Goal: Transaction & Acquisition: Purchase product/service

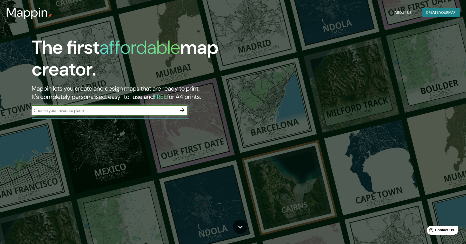
click at [87, 111] on input "text" at bounding box center [104, 110] width 145 height 6
type input "olula del rio"
click at [183, 110] on icon "button" at bounding box center [182, 110] width 4 height 4
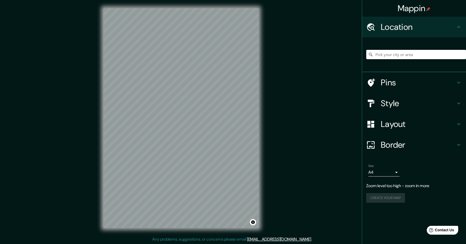
click at [403, 27] on h4 "Location" at bounding box center [417, 27] width 75 height 10
click at [394, 54] on input "Pick your city or area" at bounding box center [416, 54] width 100 height 9
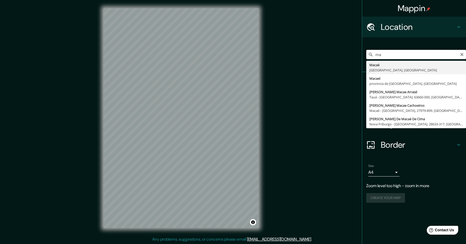
type input "m"
type input "[GEOGRAPHIC_DATA], [GEOGRAPHIC_DATA], [GEOGRAPHIC_DATA]"
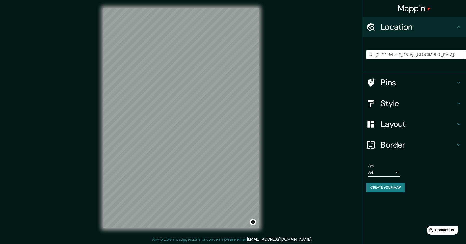
click at [399, 104] on h4 "Style" at bounding box center [417, 103] width 75 height 10
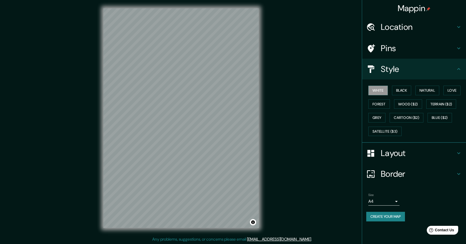
click at [389, 72] on h4 "Style" at bounding box center [417, 69] width 75 height 10
click at [394, 153] on h4 "Layout" at bounding box center [417, 153] width 75 height 10
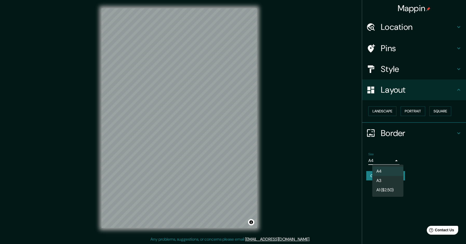
click at [394, 161] on body "Mappin Location [GEOGRAPHIC_DATA], [GEOGRAPHIC_DATA], [GEOGRAPHIC_DATA] Pins St…" at bounding box center [233, 122] width 466 height 244
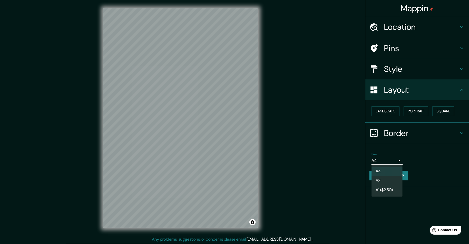
click at [417, 158] on div at bounding box center [234, 122] width 469 height 244
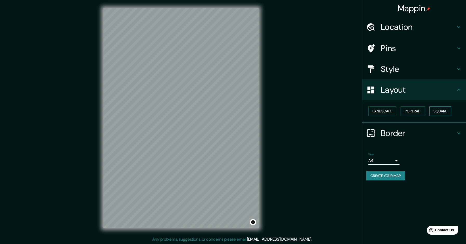
click at [435, 110] on button "Square" at bounding box center [440, 111] width 22 height 10
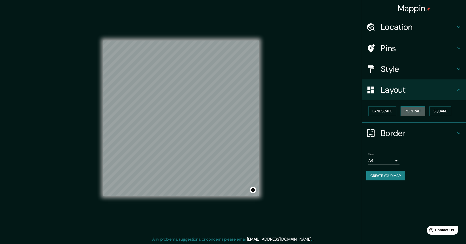
click at [418, 111] on button "Portrait" at bounding box center [412, 111] width 25 height 10
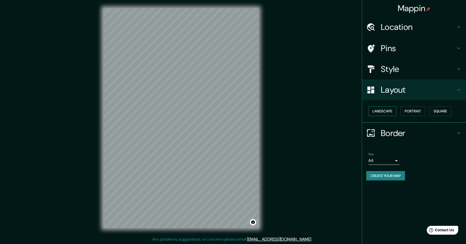
click at [385, 111] on button "Landscape" at bounding box center [382, 111] width 28 height 10
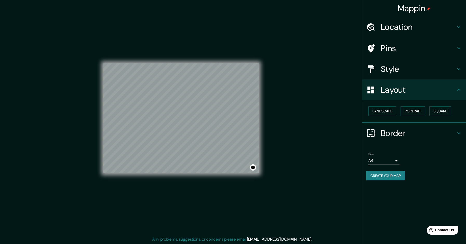
click at [405, 70] on h4 "Style" at bounding box center [417, 69] width 75 height 10
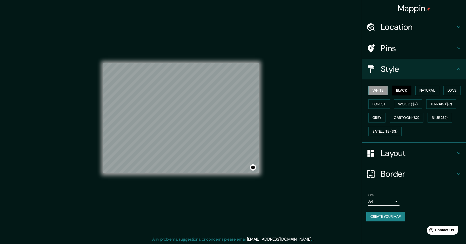
click at [405, 87] on button "Black" at bounding box center [401, 91] width 19 height 10
click at [378, 106] on button "Forest" at bounding box center [379, 104] width 22 height 10
click at [454, 89] on button "Love" at bounding box center [451, 91] width 17 height 10
click at [432, 89] on button "Natural" at bounding box center [427, 91] width 24 height 10
click at [402, 91] on button "Black" at bounding box center [401, 91] width 19 height 10
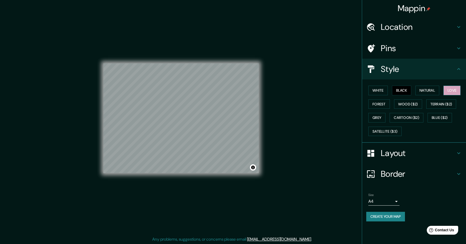
click at [449, 91] on button "Love" at bounding box center [451, 91] width 17 height 10
click at [428, 91] on button "Natural" at bounding box center [427, 91] width 24 height 10
click at [398, 26] on h4 "Location" at bounding box center [417, 27] width 75 height 10
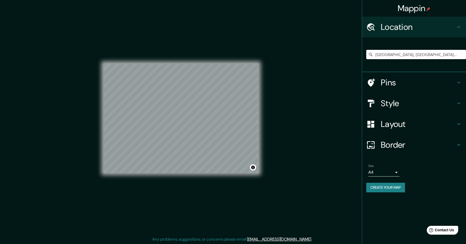
click at [375, 83] on icon at bounding box center [370, 82] width 9 height 9
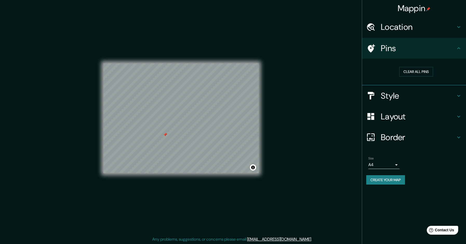
drag, startPoint x: 162, startPoint y: 139, endPoint x: 166, endPoint y: 136, distance: 5.1
click at [166, 136] on div at bounding box center [165, 135] width 4 height 4
drag, startPoint x: 165, startPoint y: 134, endPoint x: 187, endPoint y: 133, distance: 21.8
click at [187, 133] on div at bounding box center [187, 134] width 4 height 4
click at [384, 118] on h4 "Layout" at bounding box center [417, 116] width 75 height 10
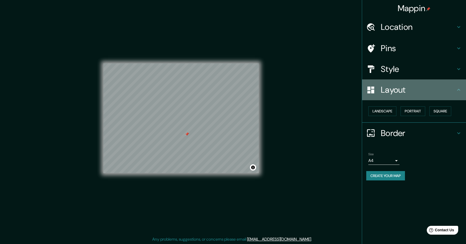
click at [392, 91] on h4 "Layout" at bounding box center [417, 90] width 75 height 10
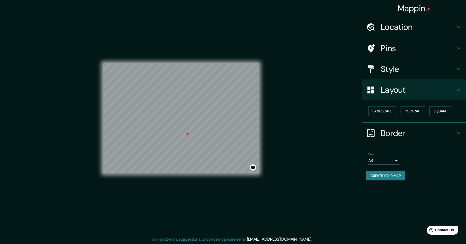
click at [388, 72] on h4 "Style" at bounding box center [417, 69] width 75 height 10
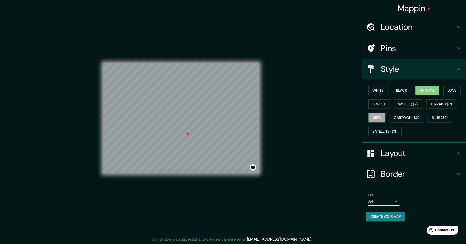
click at [379, 117] on button "Grey" at bounding box center [376, 118] width 17 height 10
click at [378, 101] on button "Forest" at bounding box center [379, 104] width 22 height 10
click at [376, 91] on button "White" at bounding box center [377, 91] width 19 height 10
click at [403, 89] on button "Black" at bounding box center [401, 91] width 19 height 10
click at [426, 90] on button "Natural" at bounding box center [427, 91] width 24 height 10
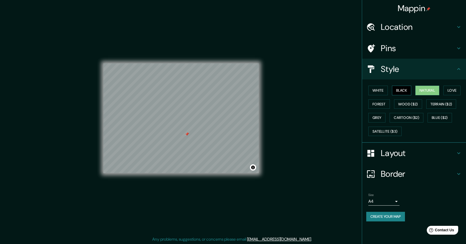
click at [399, 93] on button "Black" at bounding box center [401, 91] width 19 height 10
click at [399, 172] on h4 "Border" at bounding box center [417, 174] width 75 height 10
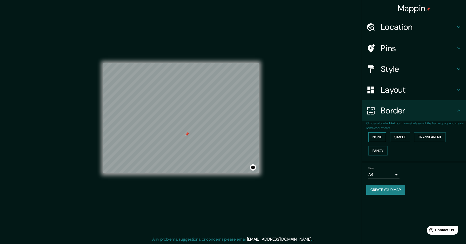
click at [381, 135] on button "None" at bounding box center [377, 137] width 18 height 10
click at [401, 138] on button "Simple" at bounding box center [400, 137] width 20 height 10
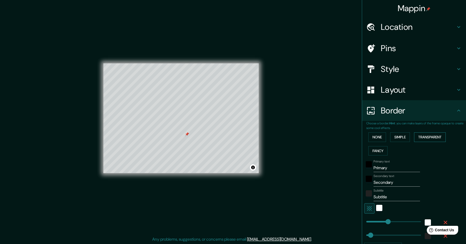
click at [425, 135] on button "Transparent" at bounding box center [430, 137] width 32 height 10
click at [374, 150] on button "Fancy" at bounding box center [377, 151] width 19 height 10
click at [372, 135] on button "None" at bounding box center [377, 137] width 18 height 10
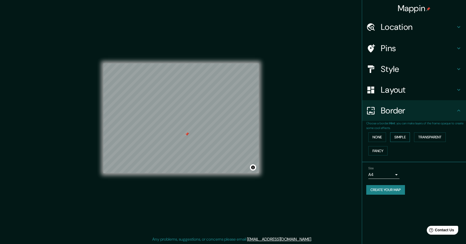
click at [396, 137] on button "Simple" at bounding box center [400, 137] width 20 height 10
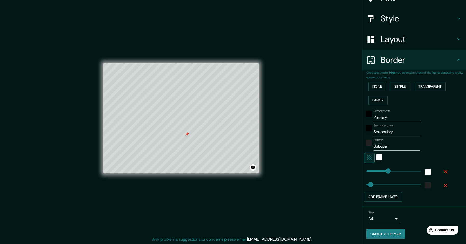
scroll to position [25, 0]
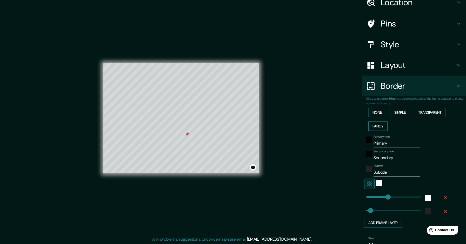
click at [375, 126] on button "Fancy" at bounding box center [377, 126] width 19 height 10
type input "239"
type input "48"
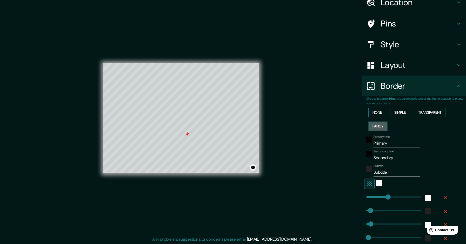
type input "24"
click at [376, 112] on button "None" at bounding box center [377, 113] width 18 height 10
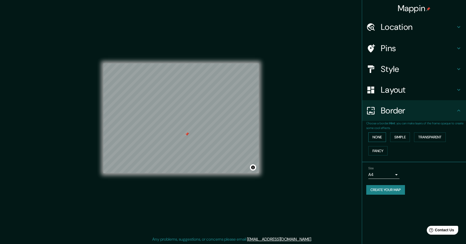
scroll to position [0, 0]
click at [254, 167] on button "Toggle attribution" at bounding box center [253, 167] width 6 height 6
click at [393, 91] on h4 "Layout" at bounding box center [417, 90] width 75 height 10
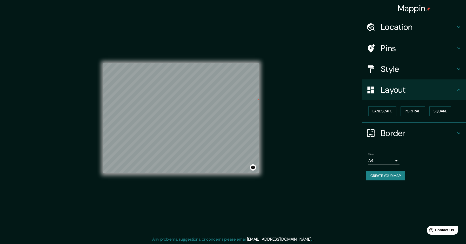
click at [392, 48] on h4 "Pins" at bounding box center [417, 48] width 75 height 10
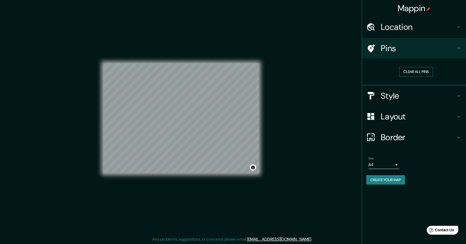
click at [406, 71] on button "Clear all pins" at bounding box center [416, 72] width 34 height 10
click at [386, 97] on h4 "Style" at bounding box center [417, 96] width 75 height 10
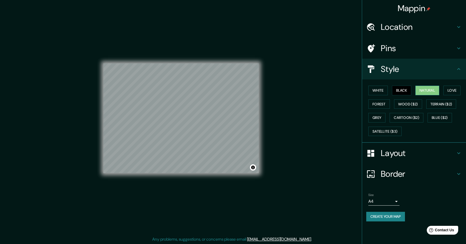
click at [425, 91] on button "Natural" at bounding box center [427, 91] width 24 height 10
click at [453, 90] on button "Love" at bounding box center [451, 91] width 17 height 10
click at [381, 91] on button "White" at bounding box center [377, 91] width 19 height 10
click at [378, 104] on button "Forest" at bounding box center [379, 104] width 22 height 10
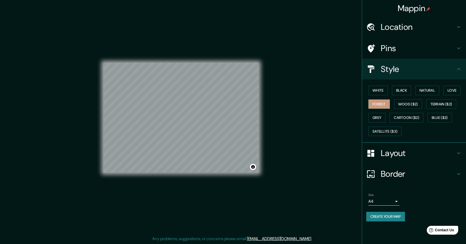
click at [396, 215] on button "Create your map" at bounding box center [385, 217] width 39 height 10
